Goal: Task Accomplishment & Management: Use online tool/utility

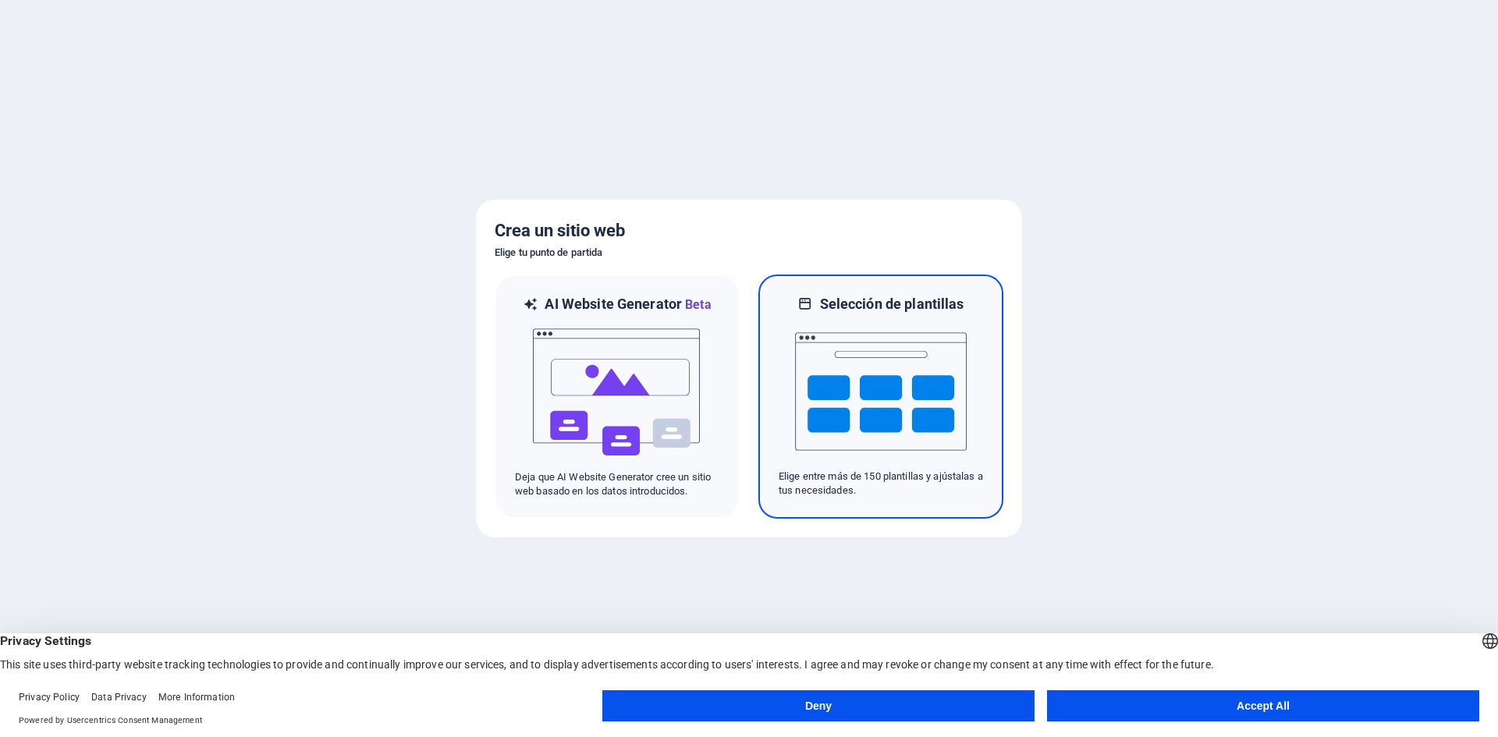
click at [840, 386] on img at bounding box center [881, 392] width 172 height 156
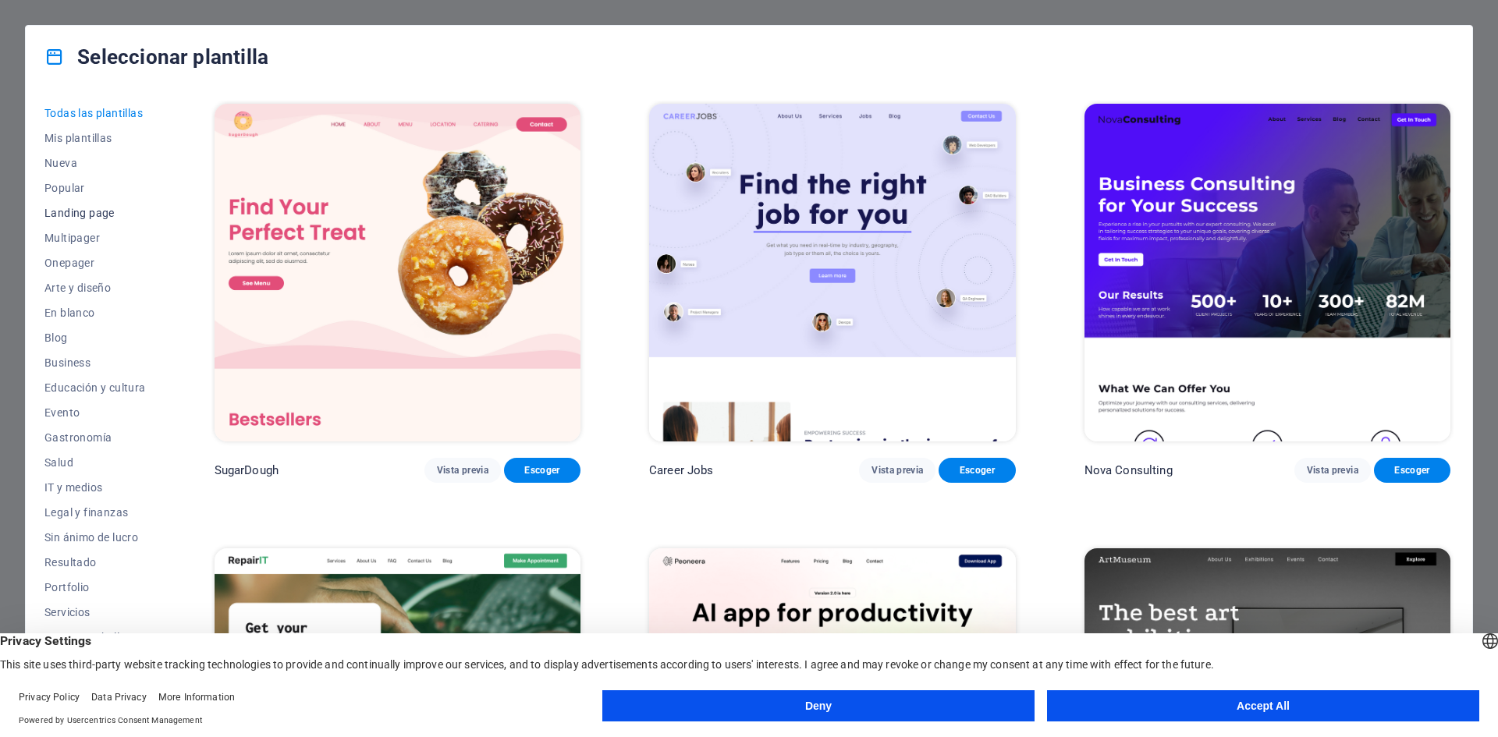
click at [67, 211] on span "Landing page" at bounding box center [94, 213] width 101 height 12
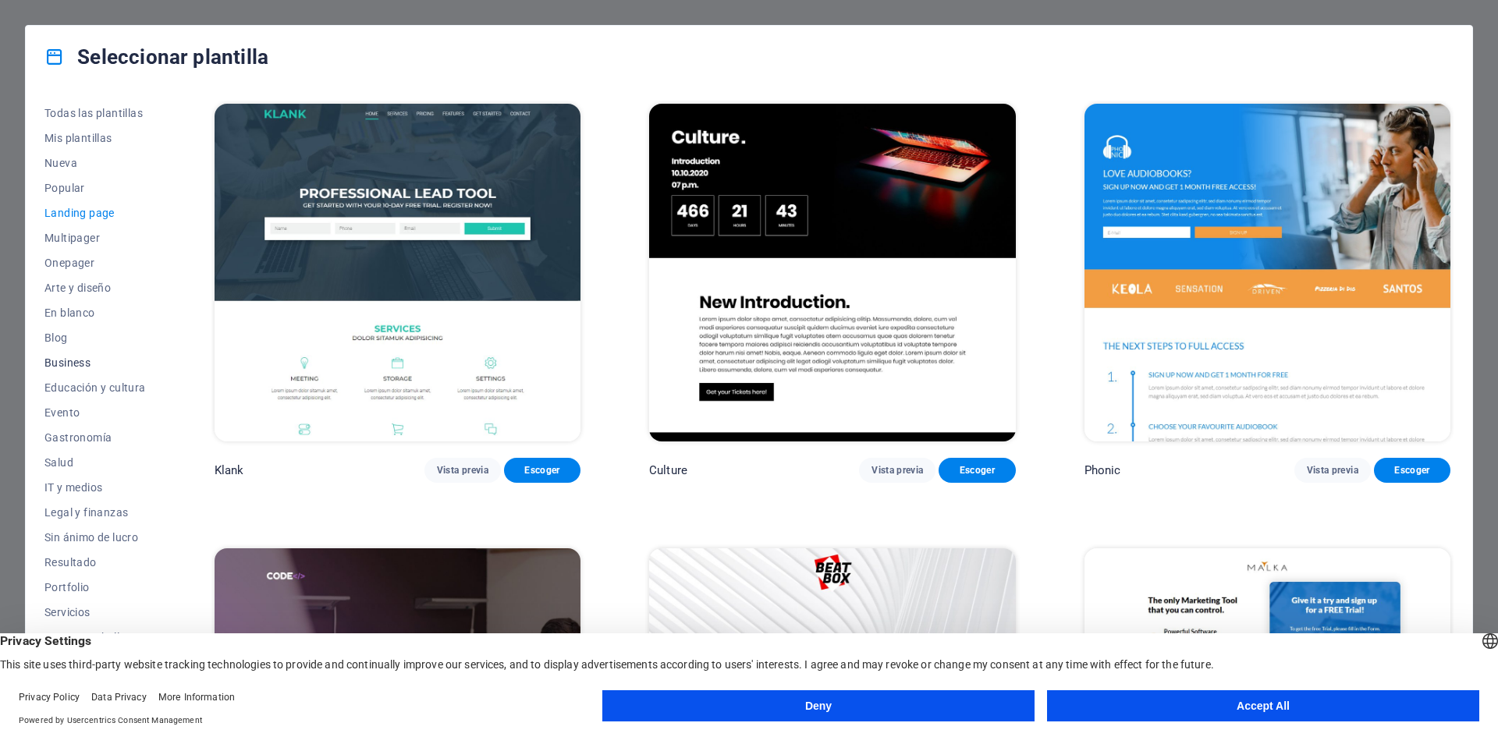
click at [70, 358] on span "Business" at bounding box center [94, 363] width 101 height 12
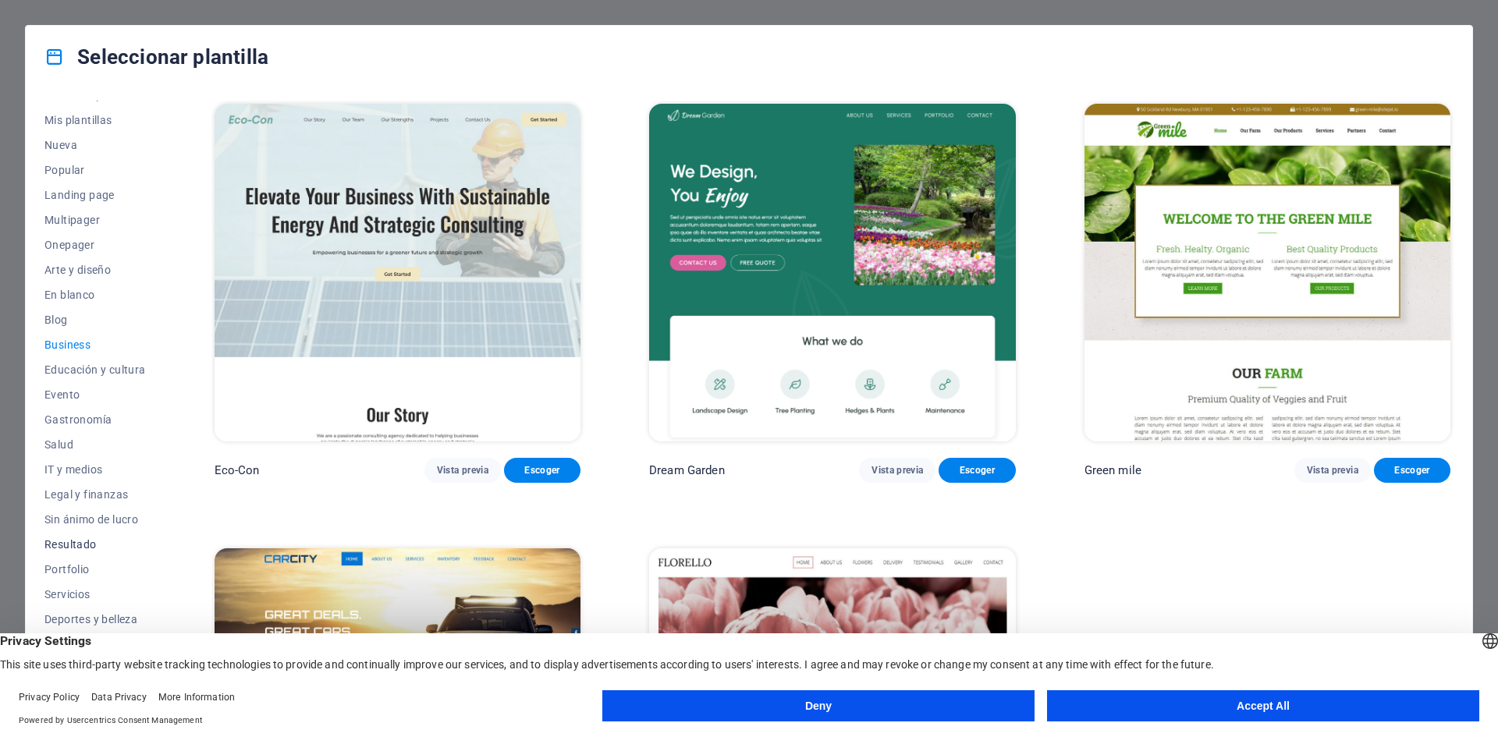
scroll to position [32, 0]
drag, startPoint x: 1110, startPoint y: 697, endPoint x: 1095, endPoint y: 687, distance: 17.5
click at [1110, 697] on button "Accept All" at bounding box center [1263, 706] width 432 height 31
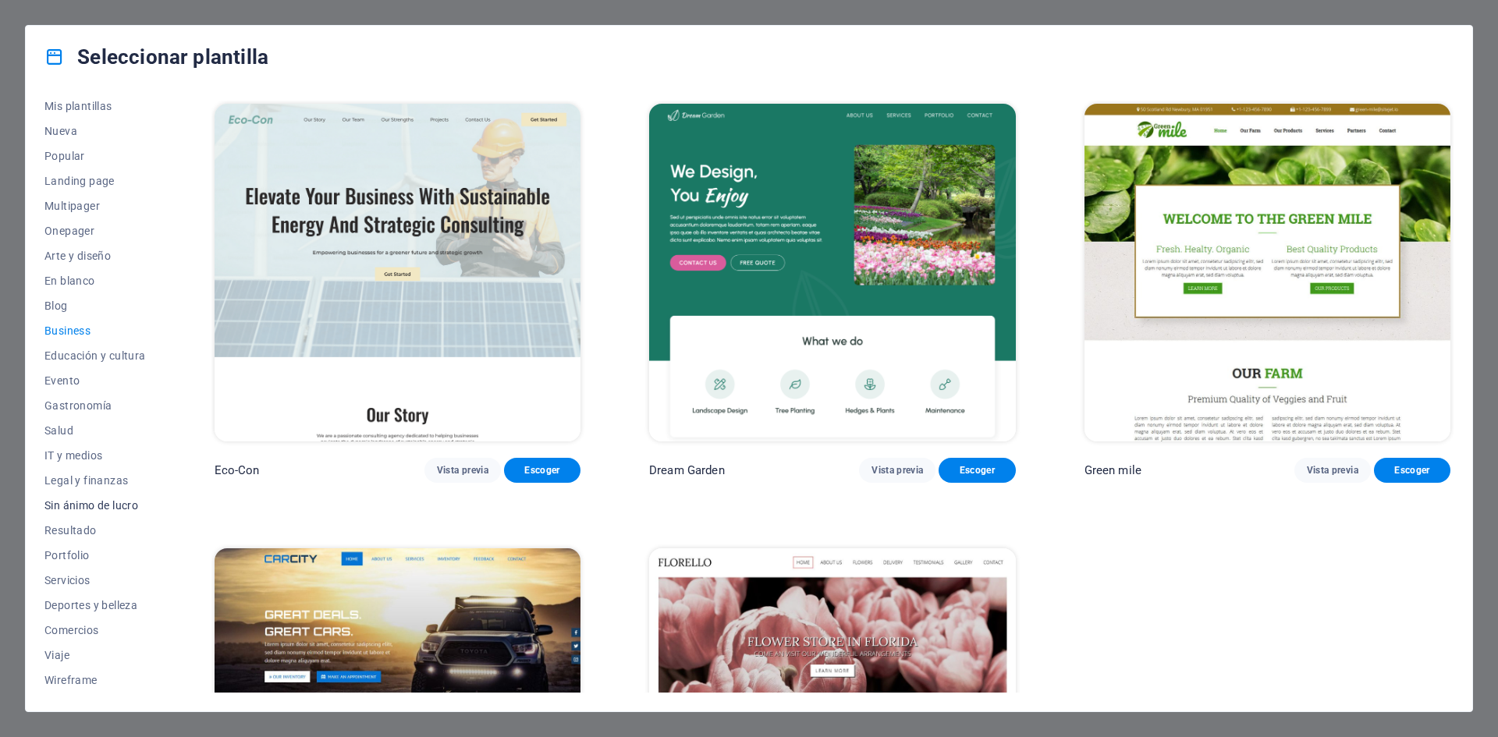
scroll to position [0, 0]
click at [78, 286] on span "Arte y diseño" at bounding box center [94, 288] width 101 height 12
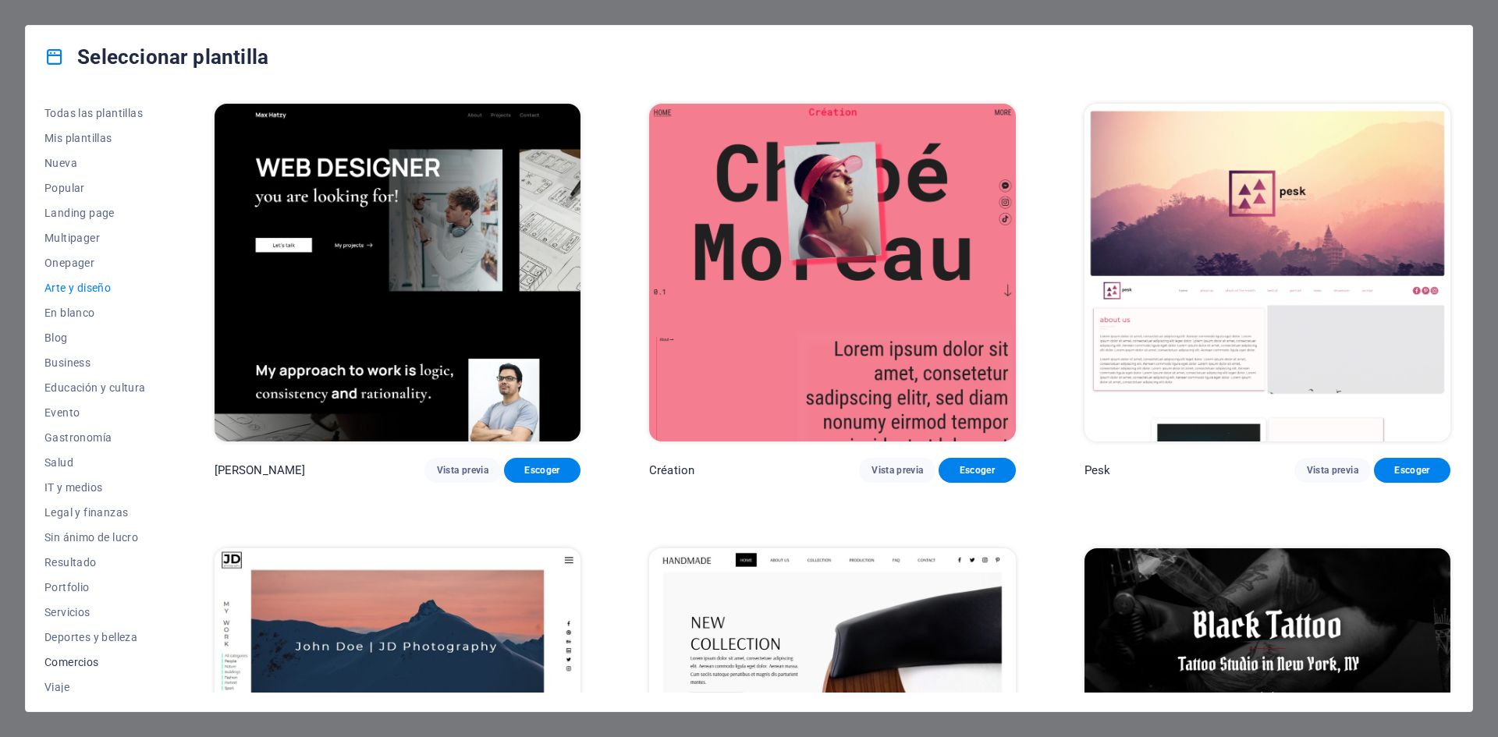
click at [66, 661] on span "Comercios" at bounding box center [94, 662] width 101 height 12
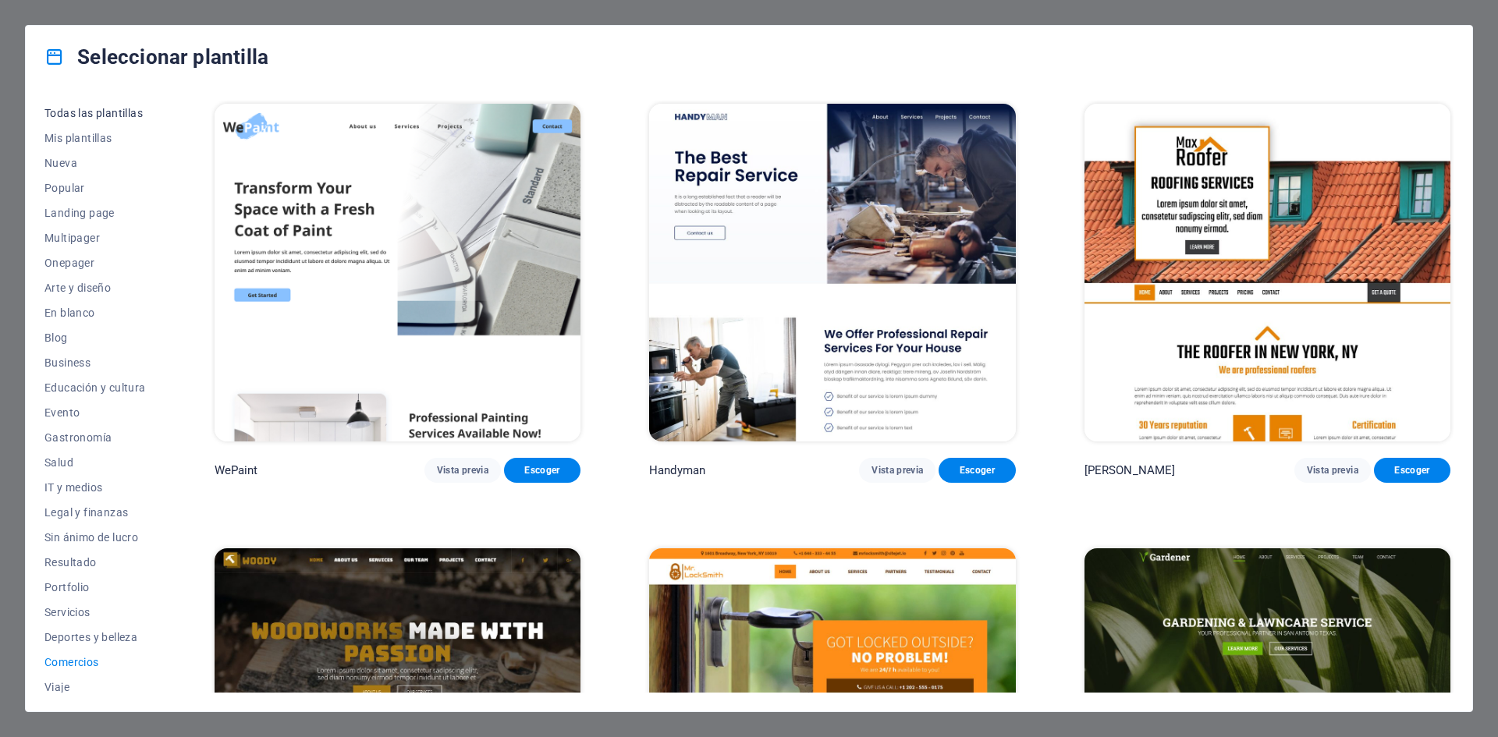
click at [95, 110] on span "Todas las plantillas" at bounding box center [94, 113] width 101 height 12
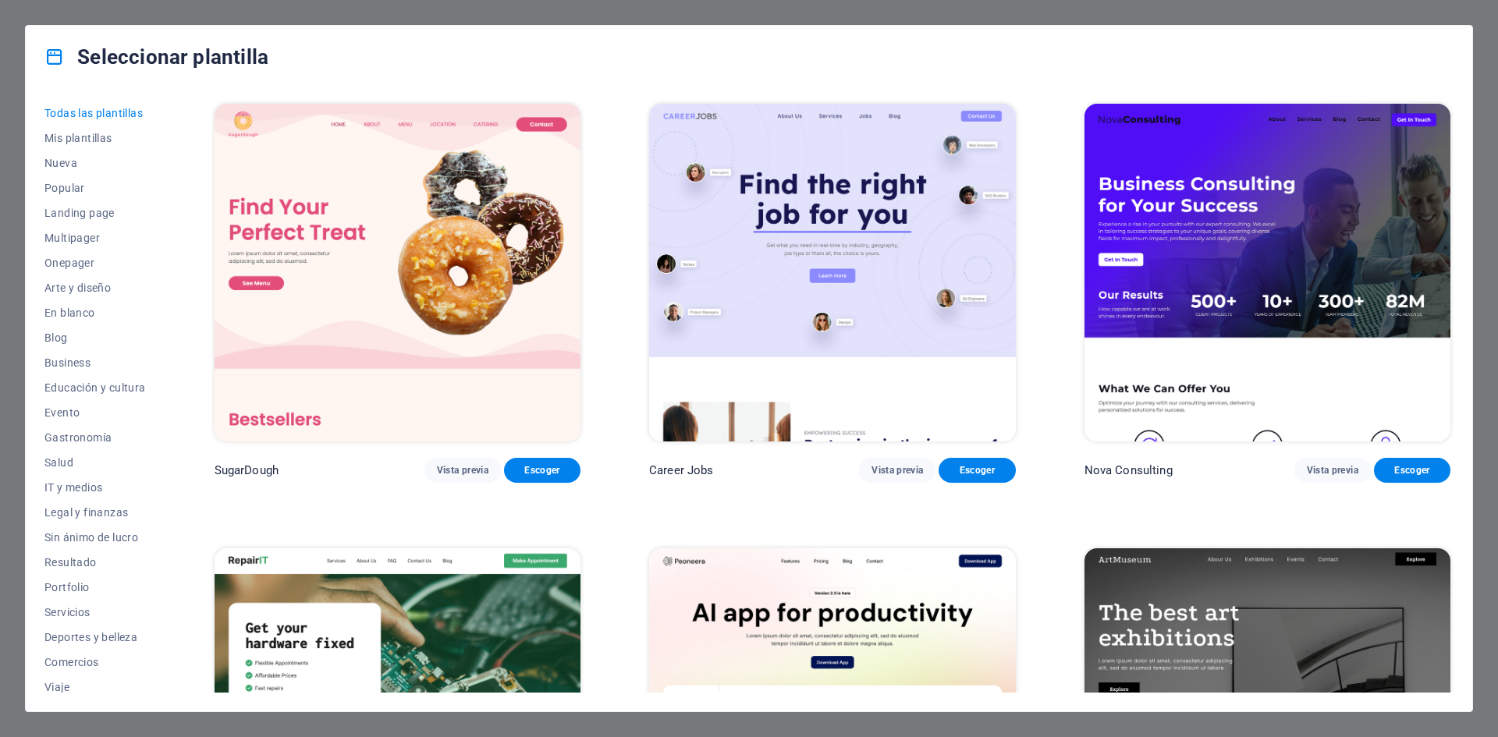
click at [473, 223] on img at bounding box center [398, 273] width 366 height 338
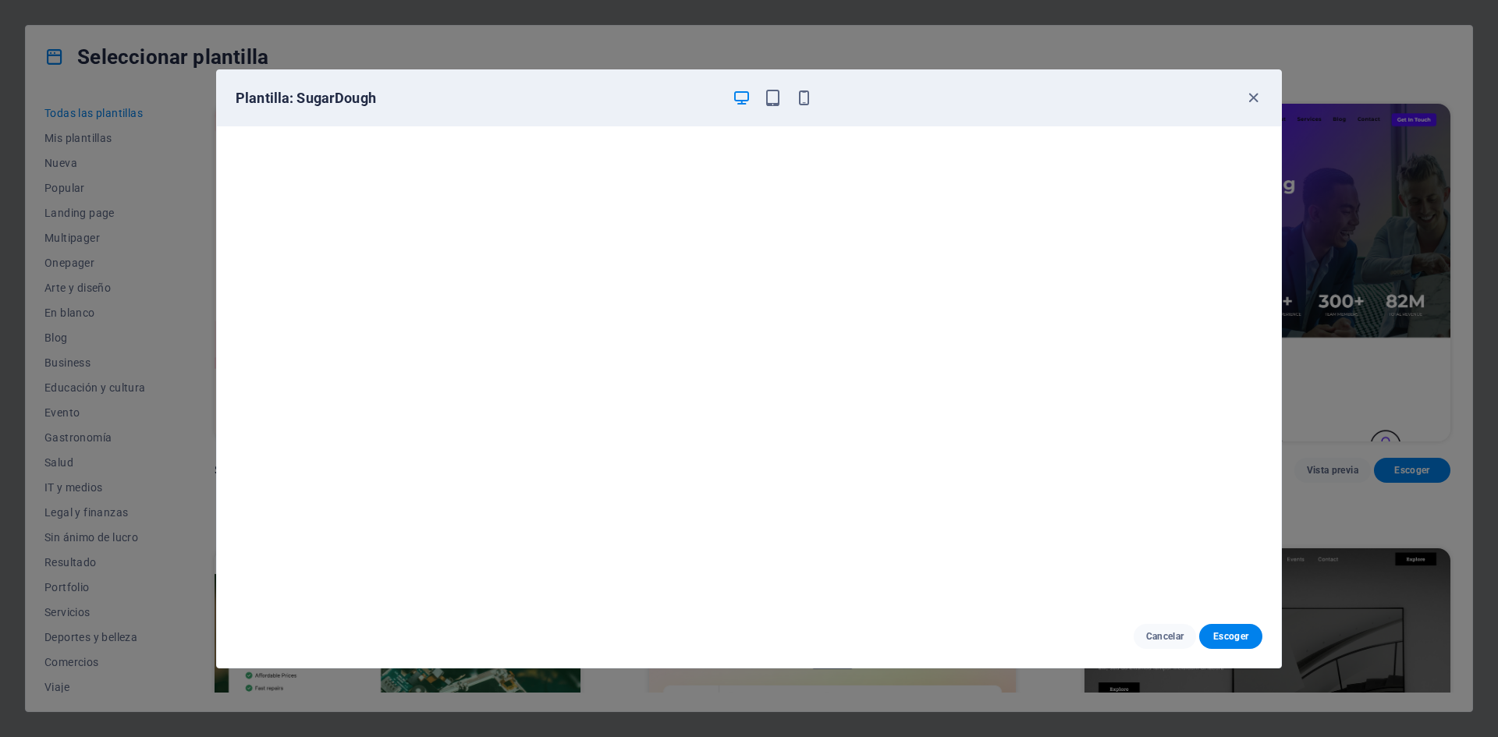
drag, startPoint x: 865, startPoint y: 126, endPoint x: 427, endPoint y: 107, distance: 438.9
click at [427, 107] on div "Plantilla: SugarDough" at bounding box center [749, 98] width 1064 height 56
click at [1251, 98] on icon "button" at bounding box center [1254, 98] width 18 height 18
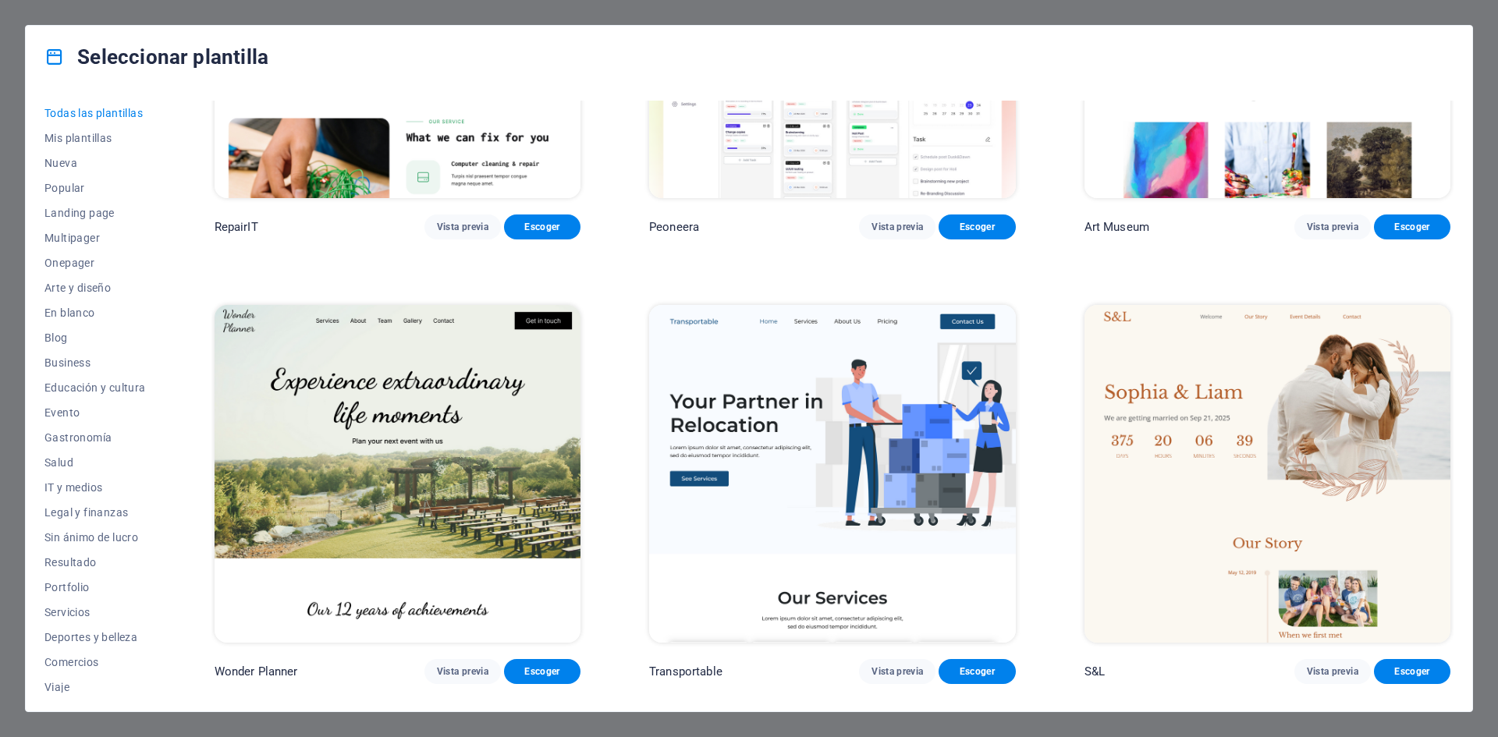
scroll to position [780, 0]
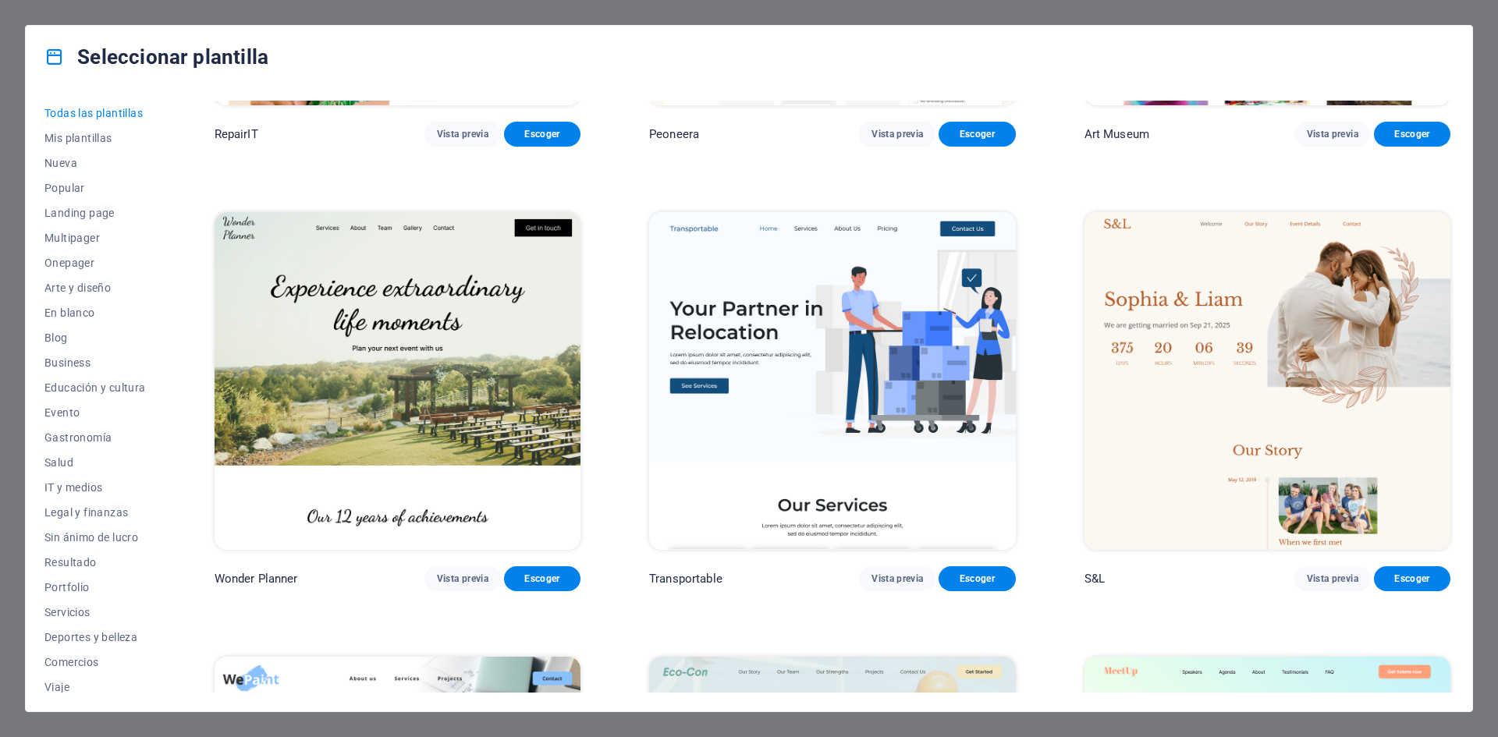
click at [406, 335] on img at bounding box center [398, 381] width 366 height 338
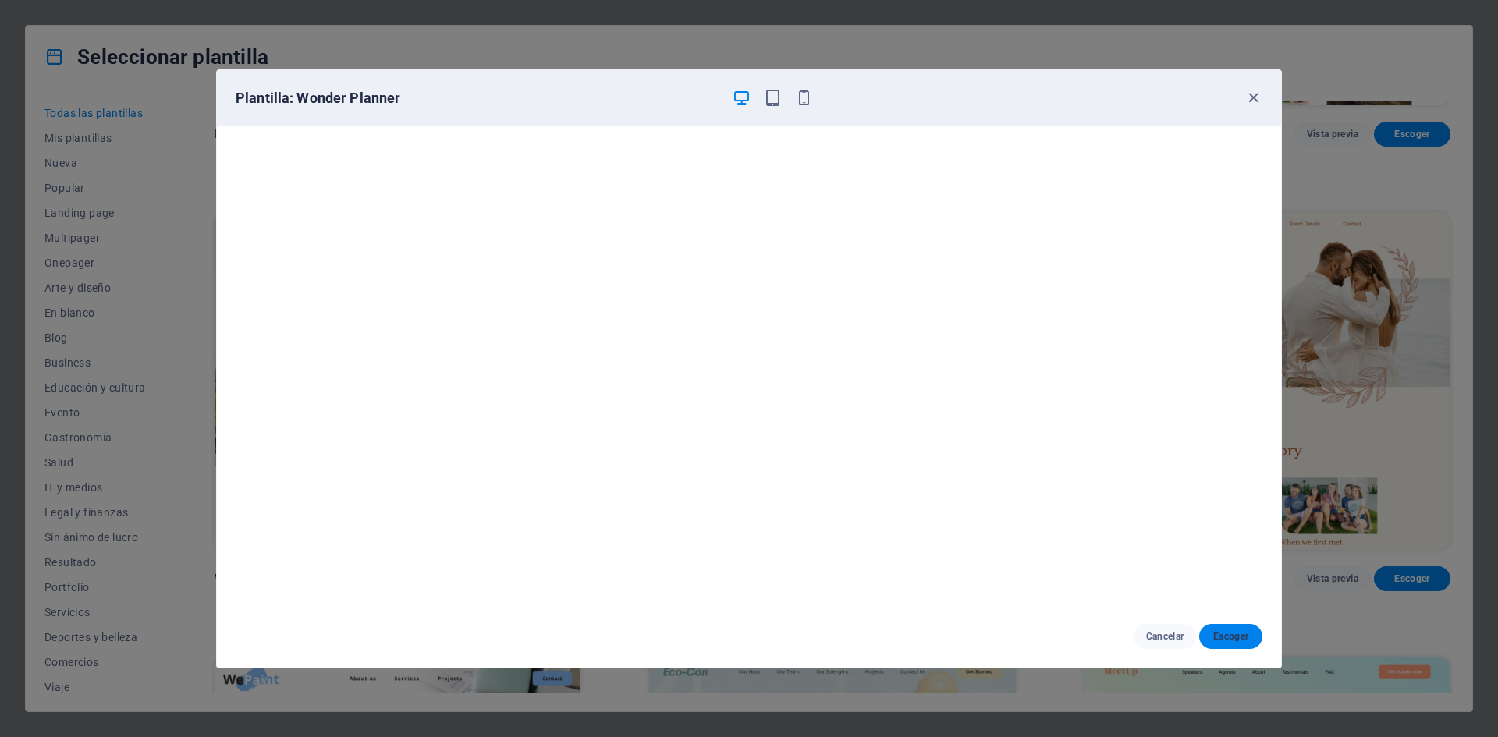
click at [1242, 637] on span "Escoger" at bounding box center [1231, 636] width 38 height 12
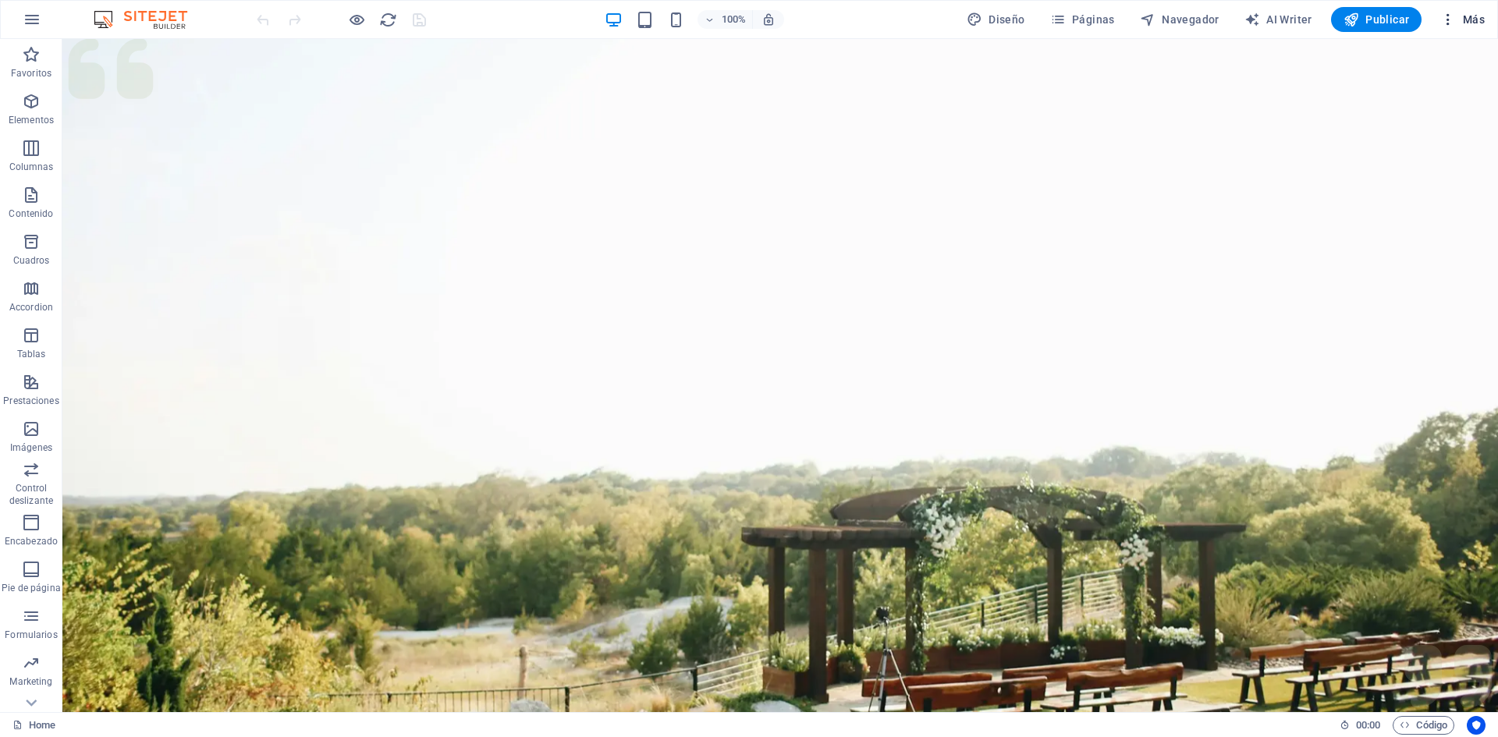
click at [1451, 21] on icon "button" at bounding box center [1448, 20] width 16 height 16
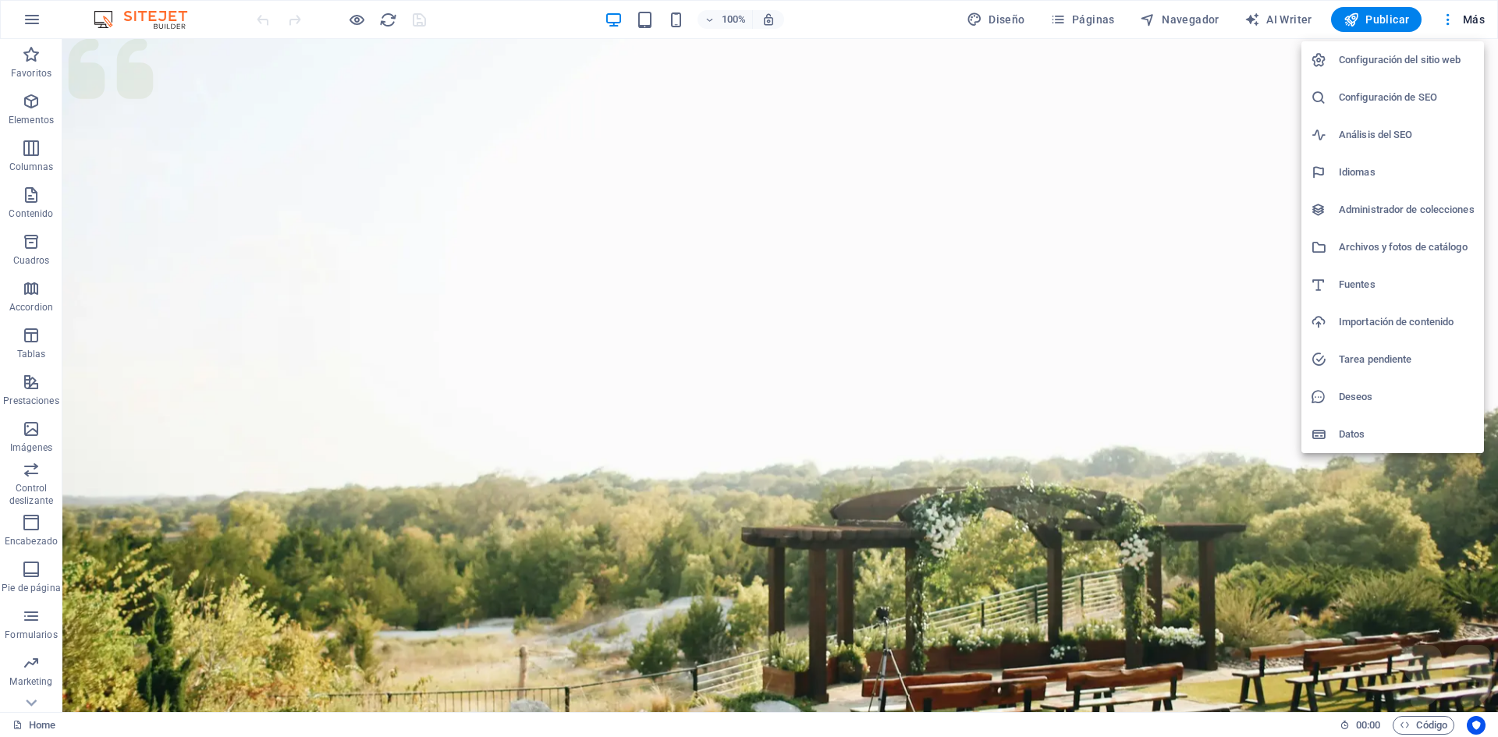
click at [1028, 404] on div at bounding box center [749, 368] width 1498 height 737
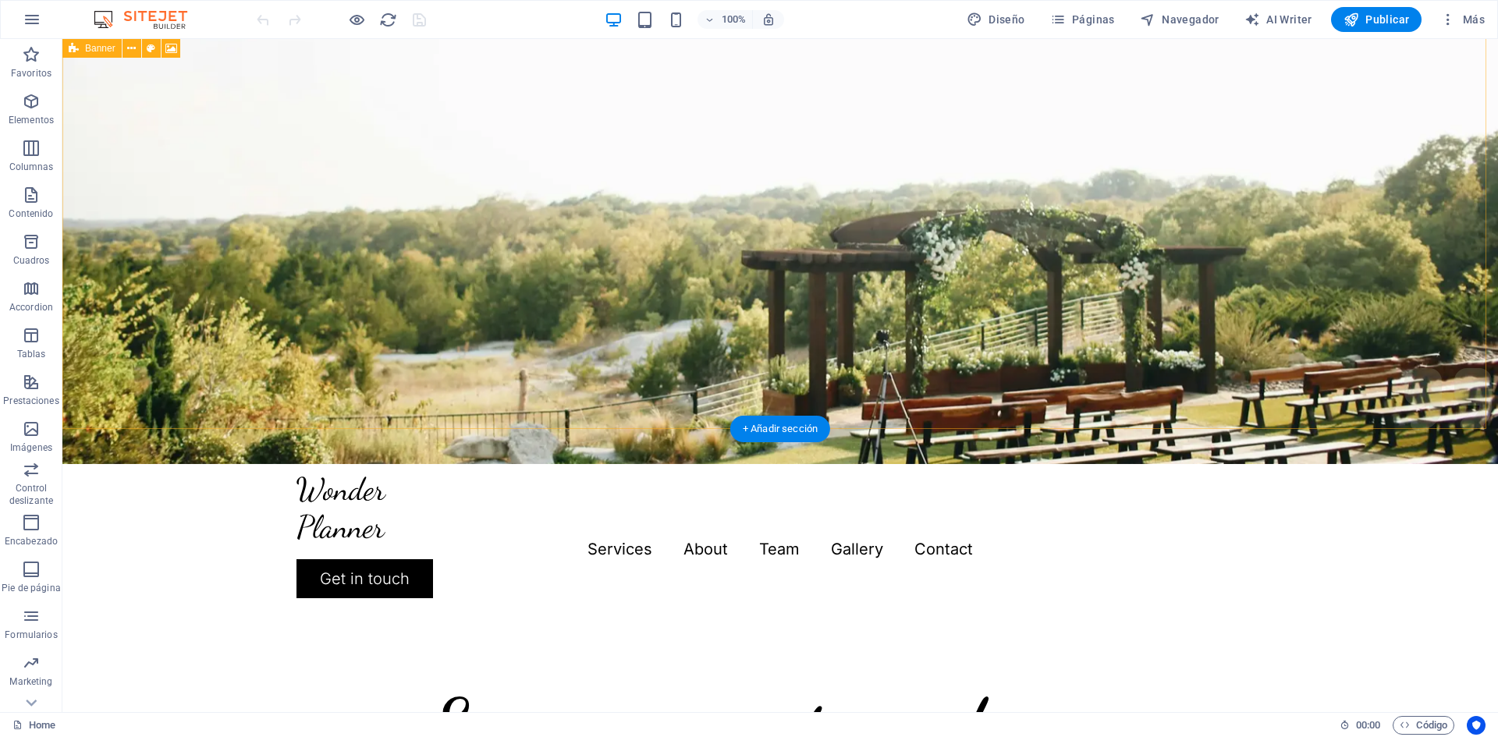
scroll to position [312, 0]
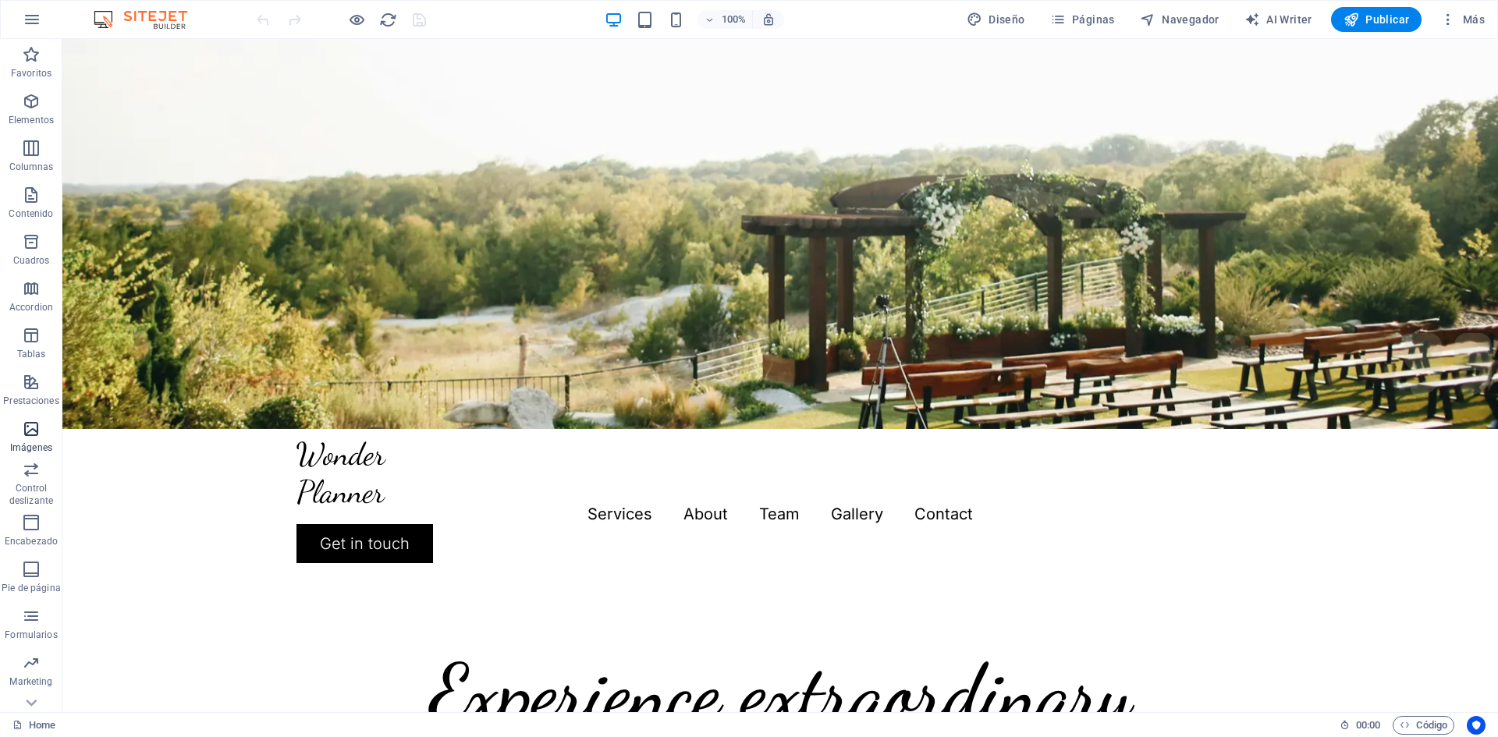
click at [35, 430] on icon "button" at bounding box center [31, 429] width 19 height 19
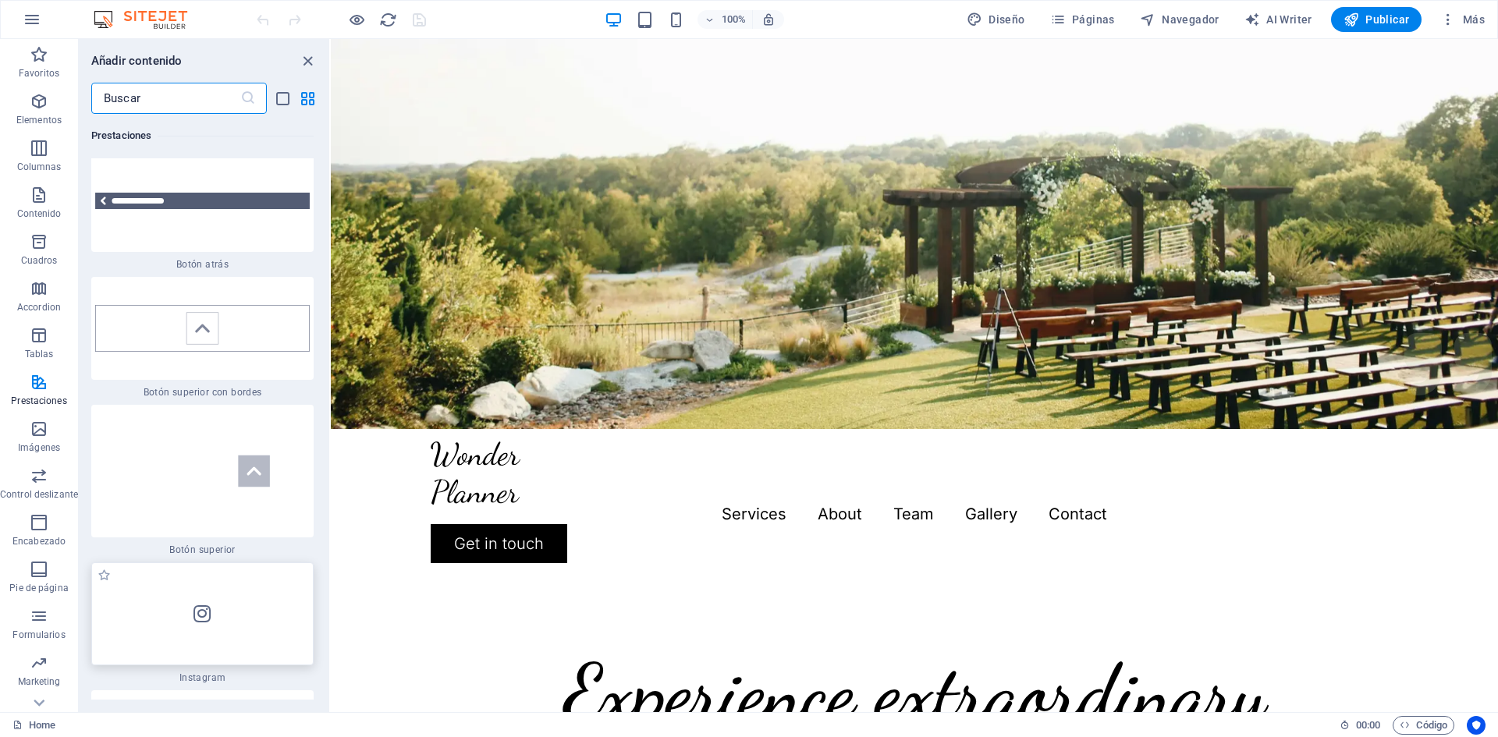
scroll to position [14750, 0]
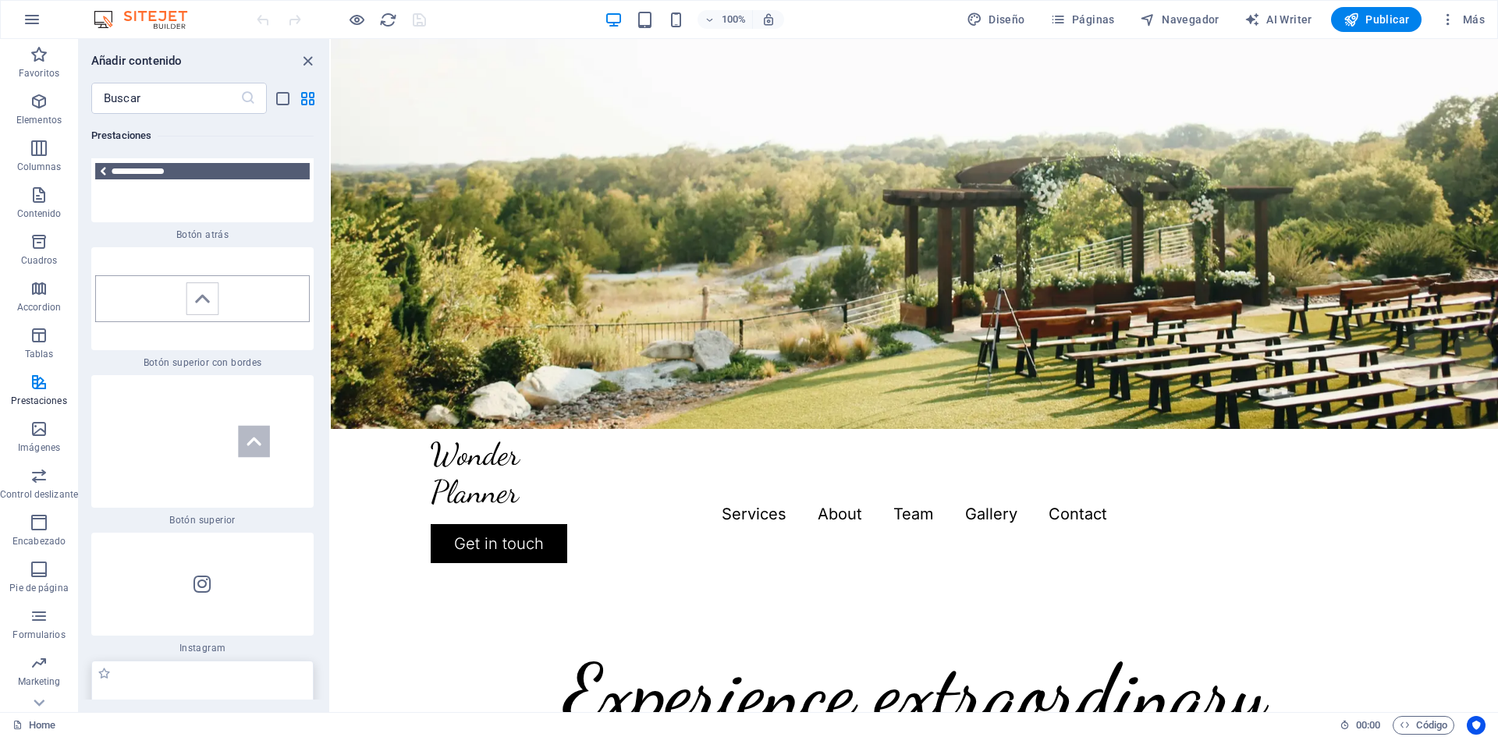
click at [200, 702] on icon at bounding box center [202, 712] width 17 height 20
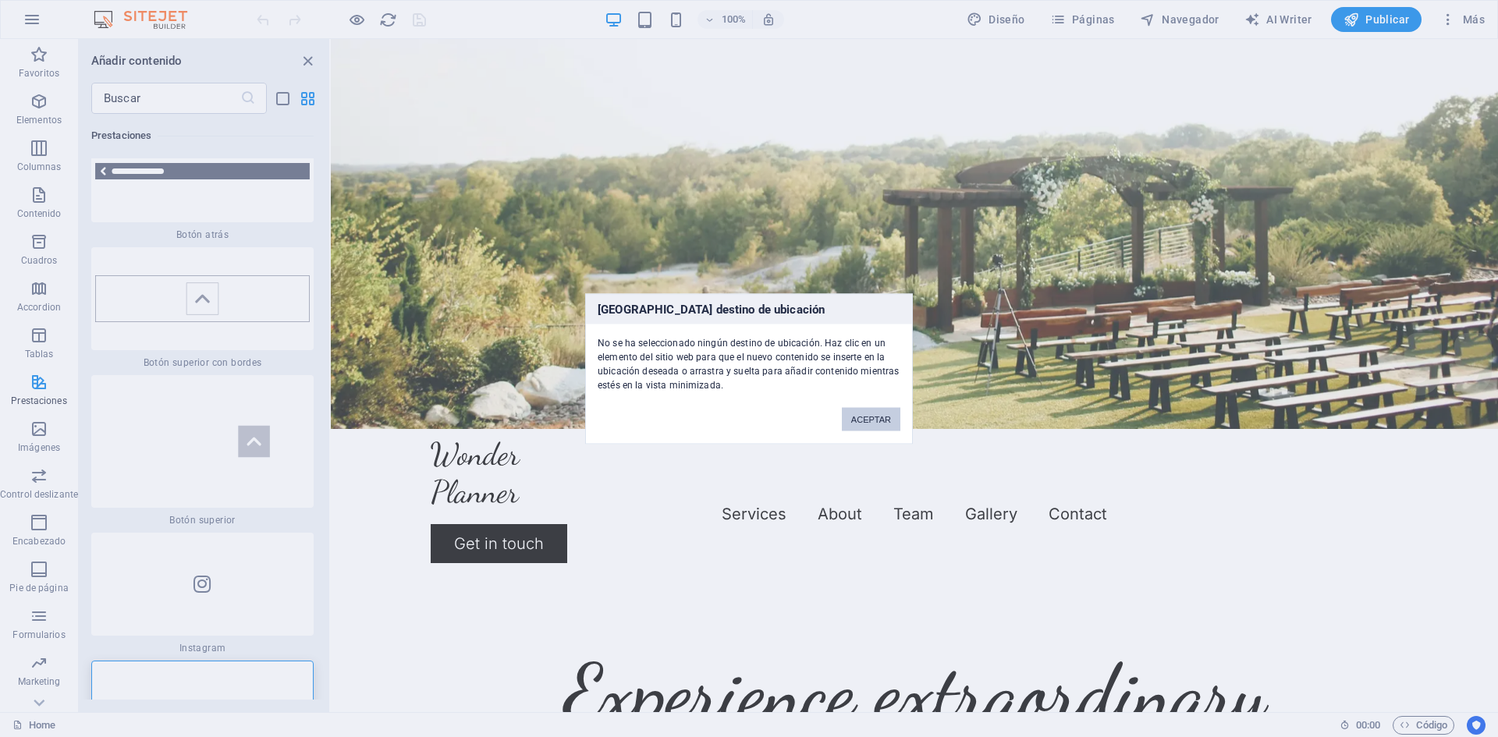
click at [875, 414] on button "ACEPTAR" at bounding box center [871, 418] width 59 height 23
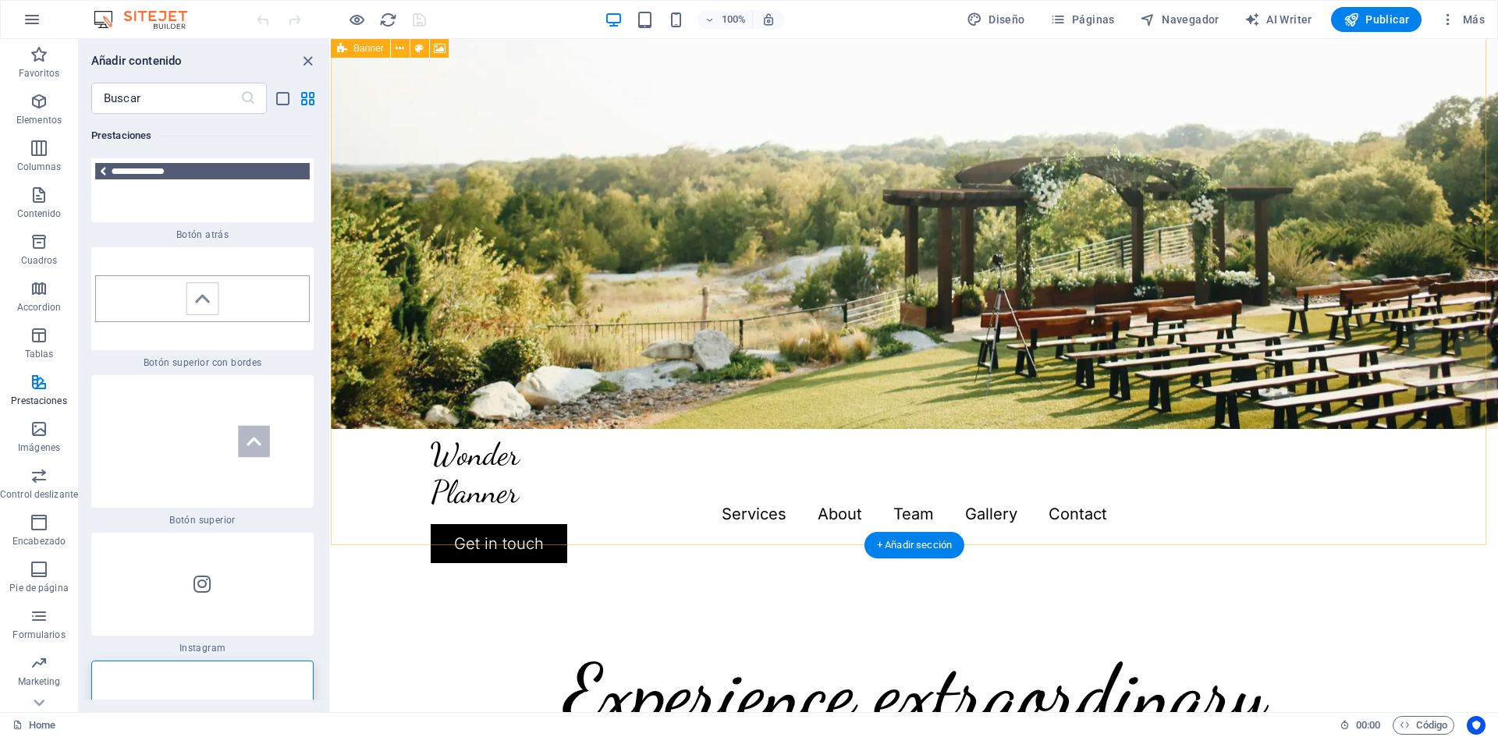
scroll to position [0, 0]
